Goal: Information Seeking & Learning: Compare options

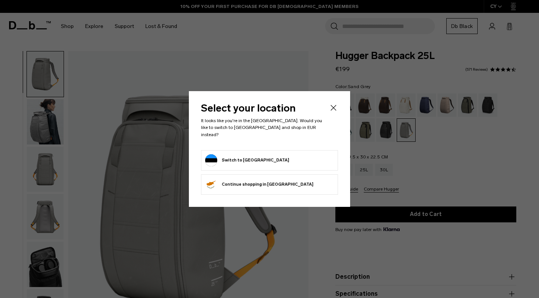
click at [334, 112] on icon "Close" at bounding box center [333, 107] width 9 height 9
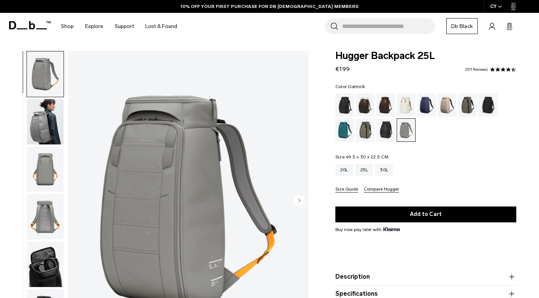
click at [408, 109] on div "Oatmilk" at bounding box center [405, 104] width 19 height 23
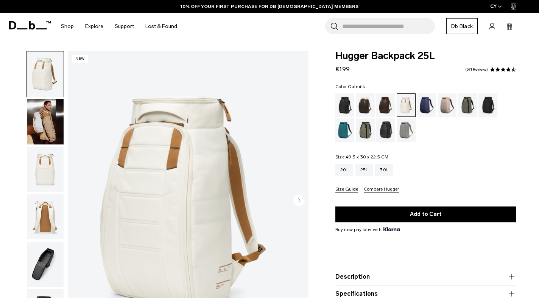
click at [446, 111] on div "Fogbow Beige" at bounding box center [446, 104] width 19 height 23
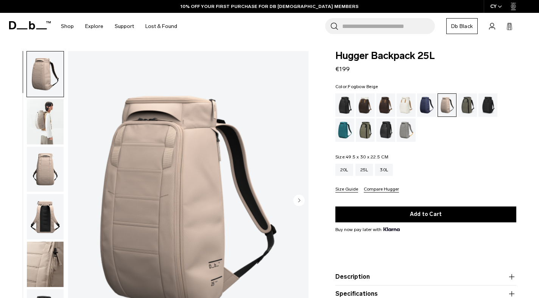
click at [400, 137] on div "Sand Grey" at bounding box center [405, 129] width 19 height 23
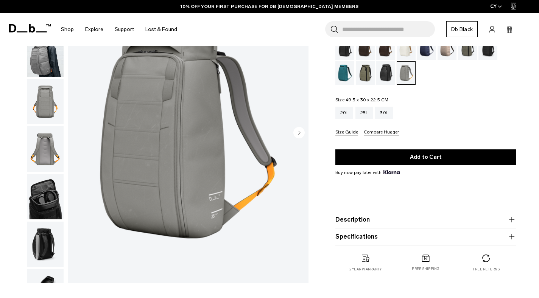
scroll to position [95, 0]
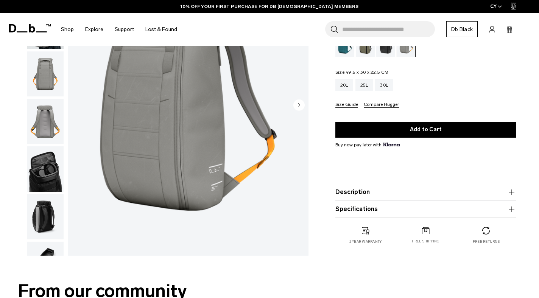
click at [48, 118] on img "button" at bounding box center [45, 121] width 37 height 45
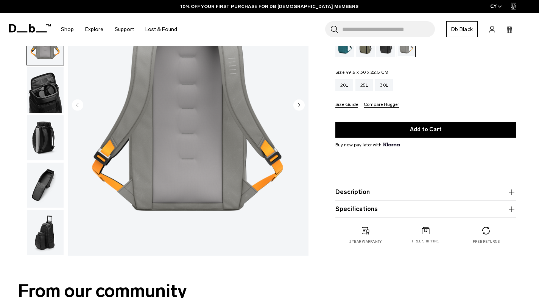
scroll to position [0, 0]
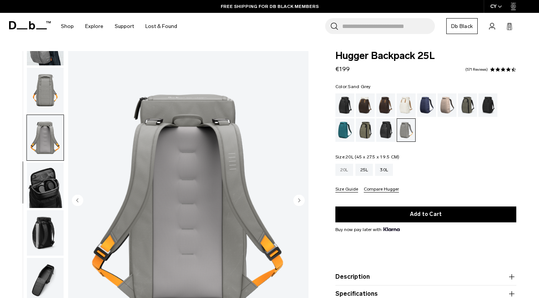
click at [341, 173] on div "20L" at bounding box center [344, 170] width 18 height 12
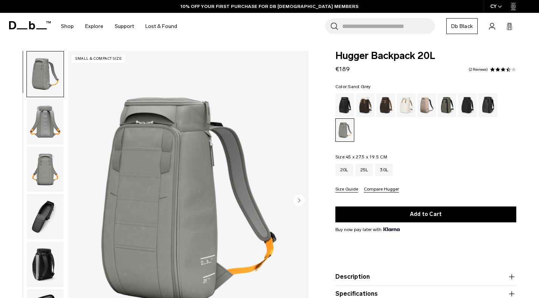
click at [368, 176] on div "25L" at bounding box center [364, 170] width 18 height 12
click at [368, 173] on div "25L" at bounding box center [364, 170] width 18 height 12
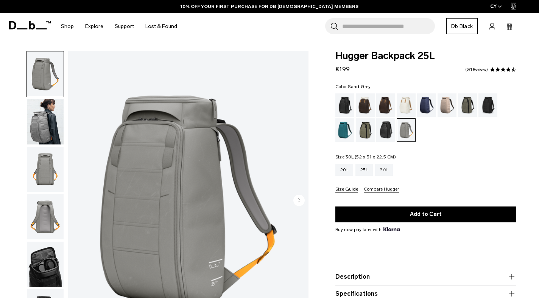
click at [384, 173] on div "30L" at bounding box center [384, 170] width 18 height 12
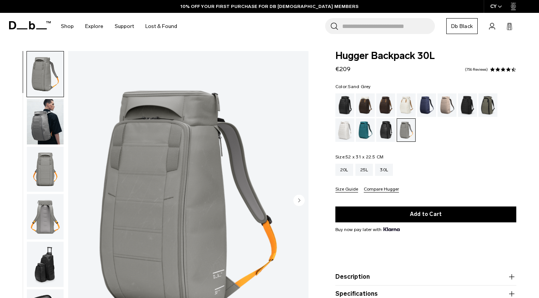
click at [46, 57] on img "button" at bounding box center [45, 73] width 37 height 45
click at [39, 132] on img "button" at bounding box center [45, 121] width 37 height 45
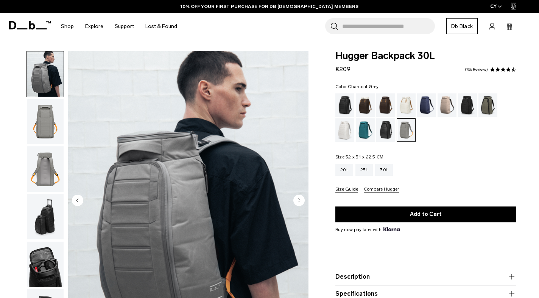
click at [470, 109] on div "Charcoal Grey" at bounding box center [467, 104] width 19 height 23
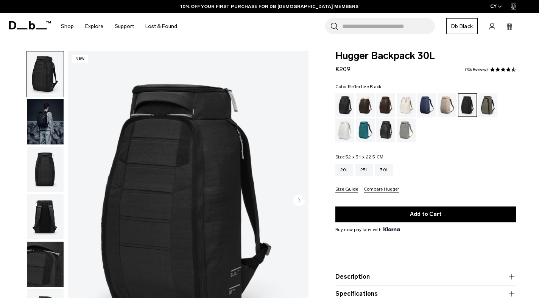
click at [384, 133] on div "Reflective Black" at bounding box center [385, 129] width 19 height 23
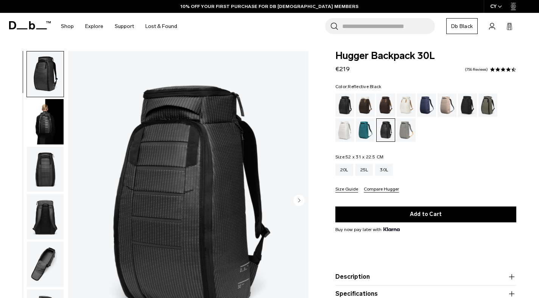
click at [48, 124] on img "button" at bounding box center [45, 121] width 37 height 45
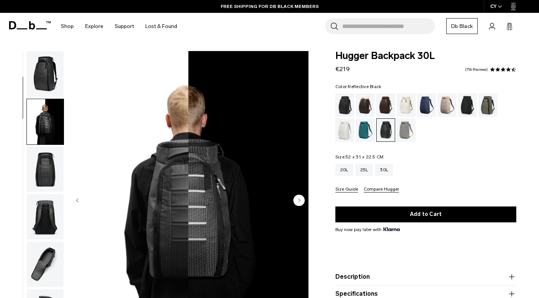
scroll to position [48, 0]
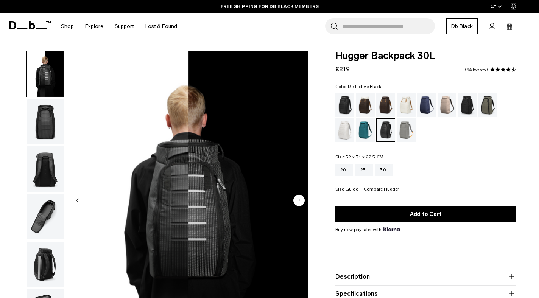
click at [341, 103] on div "Black Out" at bounding box center [344, 104] width 19 height 23
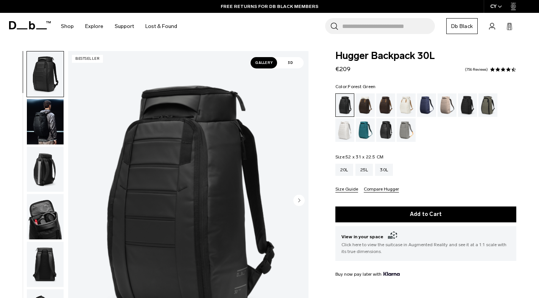
click at [489, 100] on div "Forest Green" at bounding box center [487, 104] width 19 height 23
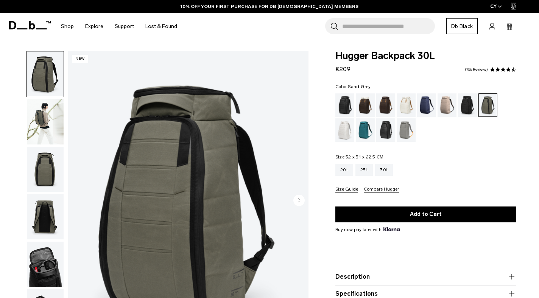
click at [408, 137] on div "Sand Grey" at bounding box center [405, 129] width 19 height 23
